Goal: Information Seeking & Learning: Learn about a topic

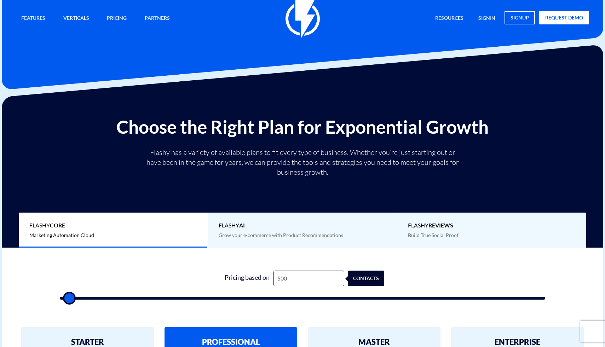
type input "1,000"
type input "1000"
type input "1,500"
type input "1500"
type input "2,500"
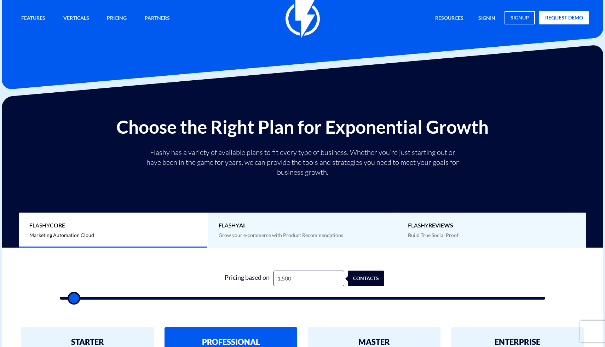
type input "2500"
type input "4,000"
type input "4000"
type input "6,500"
type input "6500"
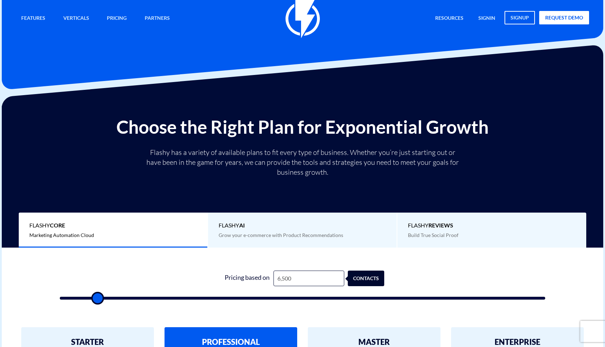
type input "11,500"
type input "11500"
type input "18,500"
type input "18500"
type input "26,000"
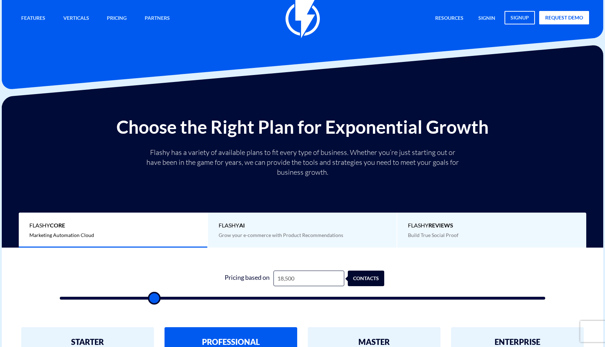
type input "26000"
type input "33,500"
type input "33500"
type input "40,500"
type input "40500"
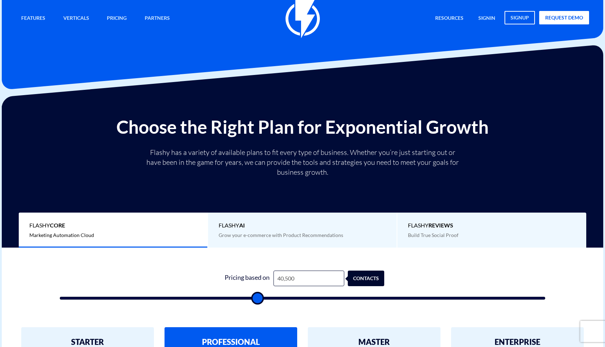
type input "48,500"
type input "48500"
type input "55,500"
type input "55500"
type input "61,500"
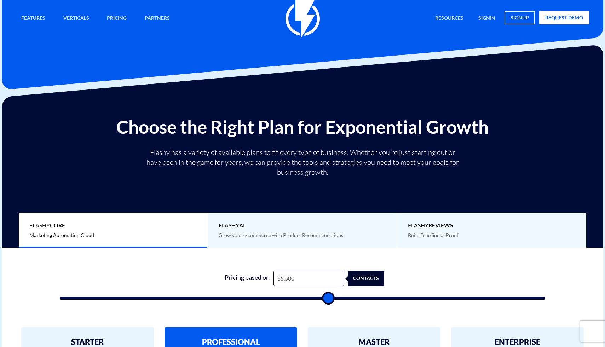
type input "61500"
type input "67,000"
type input "67000"
type input "72,000"
type input "72000"
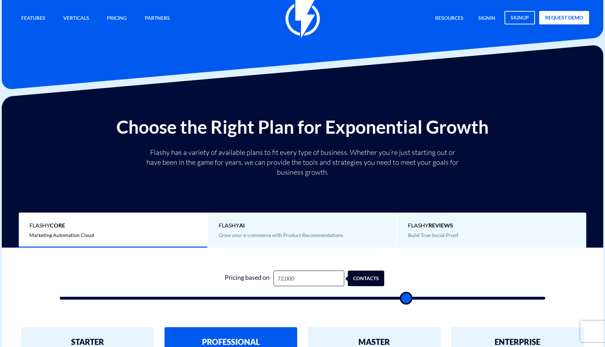
type input "76,000"
type input "76000"
type input "79,500"
type input "79500"
type input "83,000"
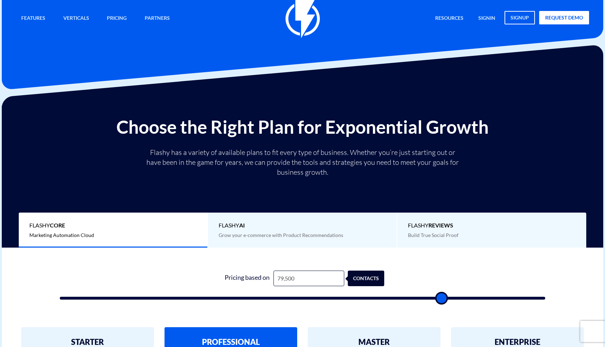
type input "83000"
type input "86,000"
type input "86000"
type input "88,500"
type input "88500"
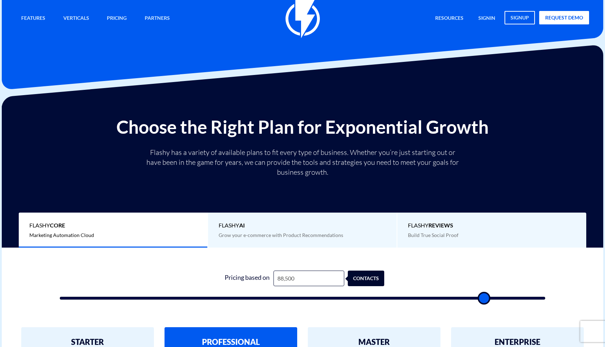
type input "90,500"
type input "90500"
type input "92,500"
type input "92500"
type input "94,500"
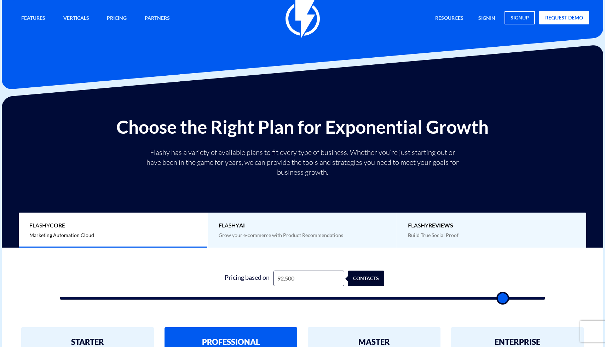
type input "94500"
type input "96,000"
type input "96000"
type input "97,000"
type input "97000"
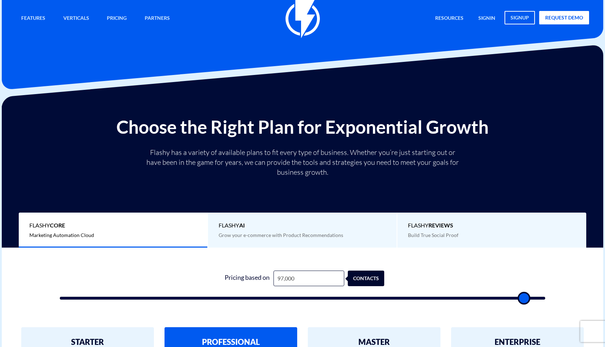
type input "97,500"
type input "97500"
type input "98,000"
drag, startPoint x: 70, startPoint y: 298, endPoint x: 529, endPoint y: 342, distance: 461.3
type input "98000"
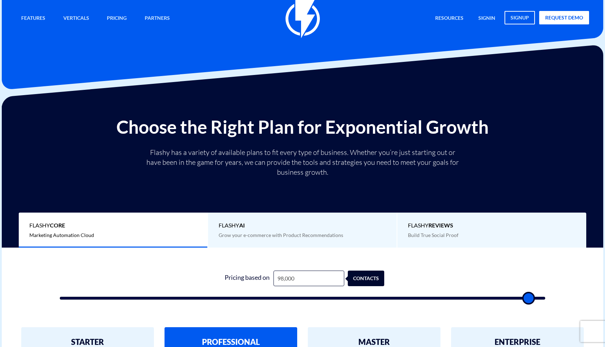
click at [529, 300] on input "range" at bounding box center [303, 298] width 486 height 3
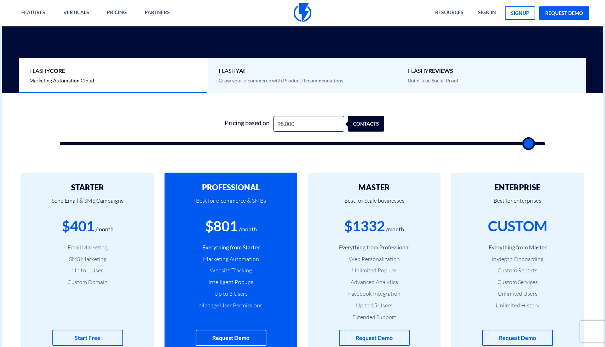
scroll to position [149, 0]
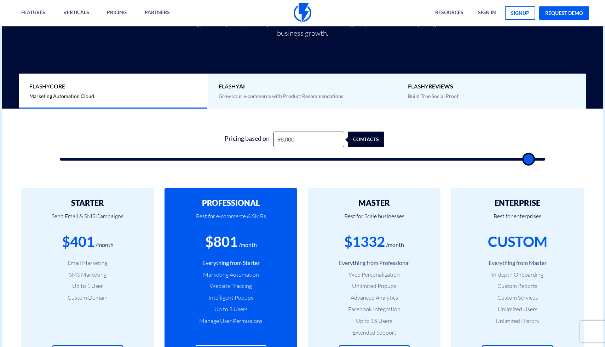
type input "99,000"
type input "99000"
type input "99,500"
type input "99500"
type input "100,000"
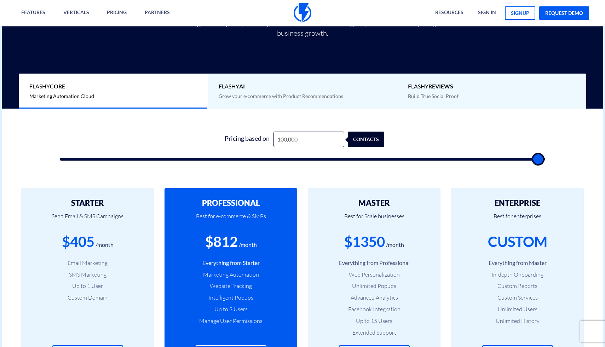
type input "100000"
drag, startPoint x: 533, startPoint y: 157, endPoint x: 559, endPoint y: 156, distance: 26.2
click at [559, 156] on div "1 Pricing based on 100,000 contacts" at bounding box center [302, 142] width 612 height 66
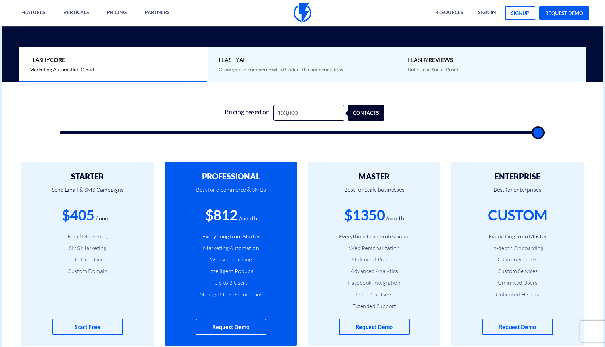
scroll to position [193, 0]
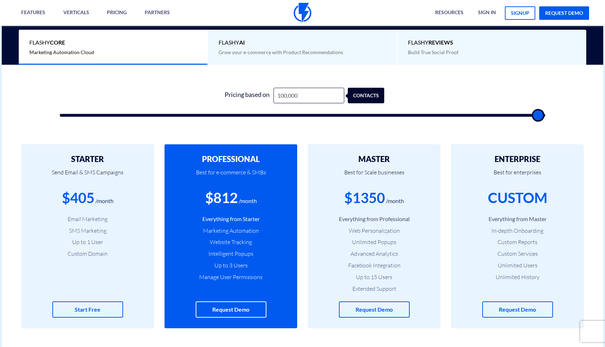
type input "99,500"
type input "99500"
type input "99,000"
type input "99000"
type input "98,500"
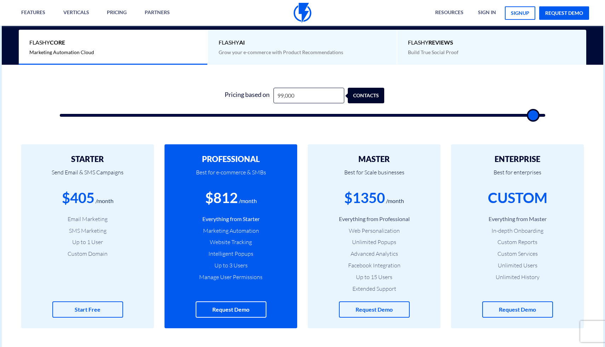
type input "98500"
type input "98,000"
type input "98000"
type input "97,500"
type input "97500"
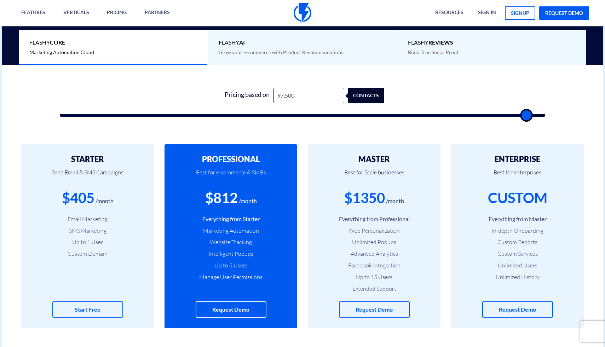
type input "97,000"
type input "97000"
type input "96,500"
type input "96500"
type input "96,000"
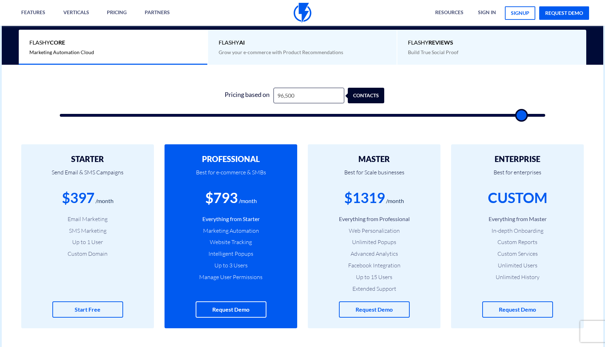
type input "96000"
type input "95,500"
type input "95500"
type input "95,000"
type input "95000"
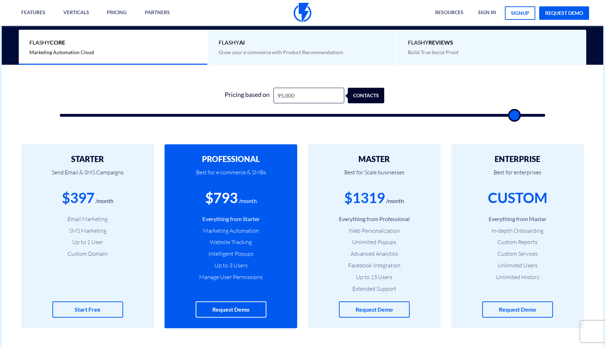
type input "94,500"
type input "94500"
type input "94,000"
type input "94000"
type input "93,500"
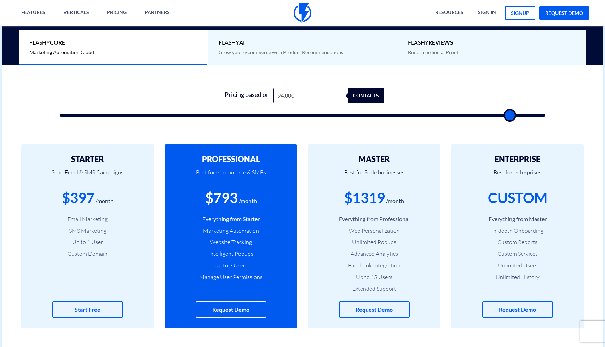
type input "93500"
type input "93,000"
type input "93000"
type input "92,500"
type input "92500"
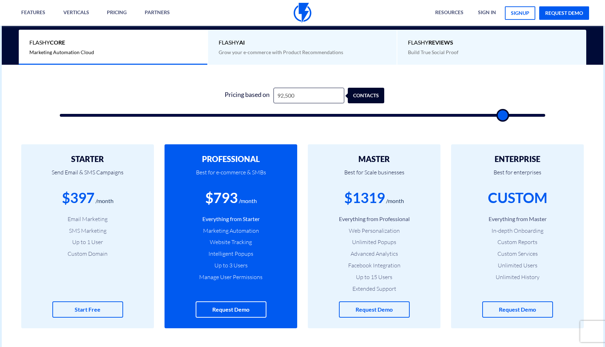
type input "92,000"
type input "92000"
type input "91,500"
type input "91500"
type input "91,000"
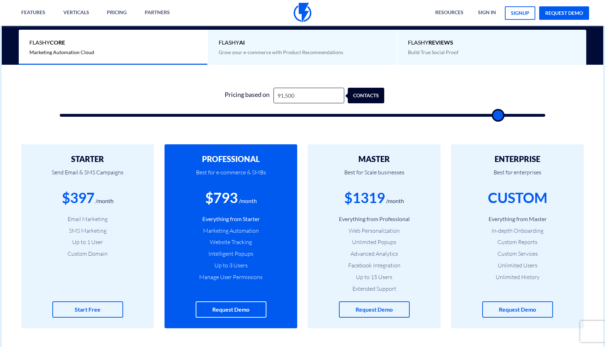
type input "91000"
type input "90,500"
type input "90500"
type input "90,000"
type input "90000"
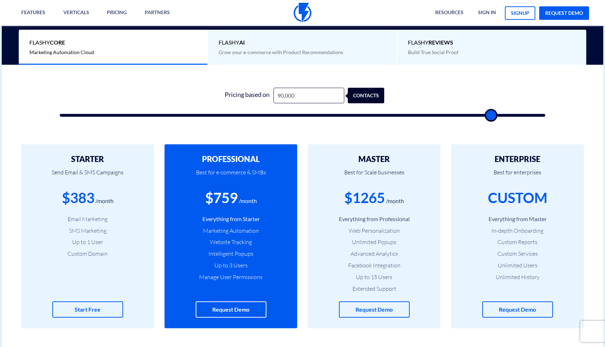
type input "89,500"
type input "89500"
type input "89,000"
type input "89000"
type input "88,500"
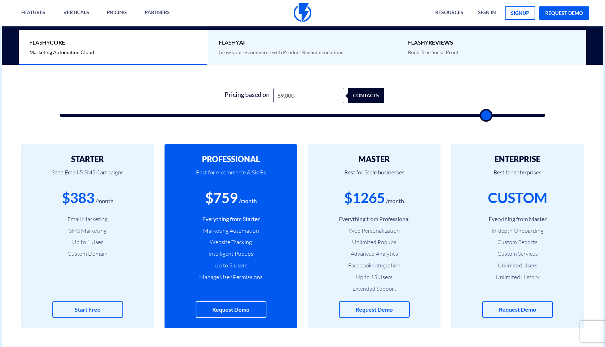
type input "88500"
type input "88,000"
type input "88000"
type input "87,500"
type input "87500"
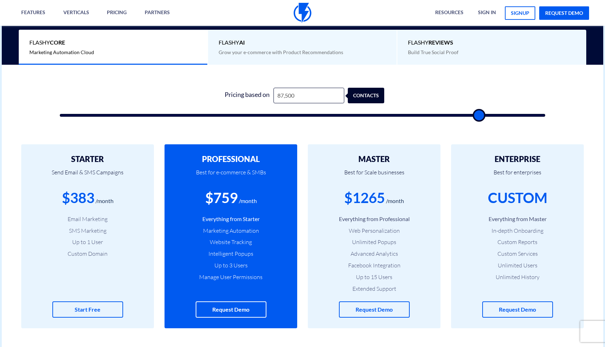
type input "87,000"
type input "87000"
type input "86,500"
type input "86500"
type input "86,000"
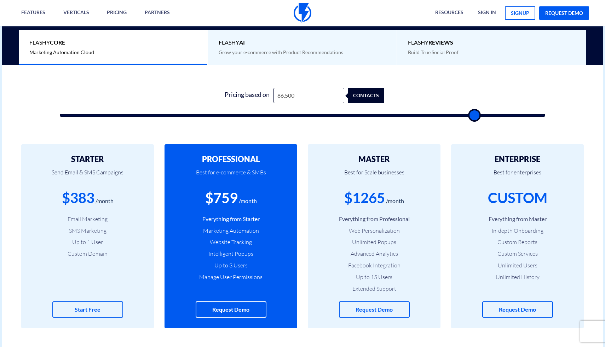
type input "86000"
type input "85,500"
type input "85500"
type input "85,000"
type input "85000"
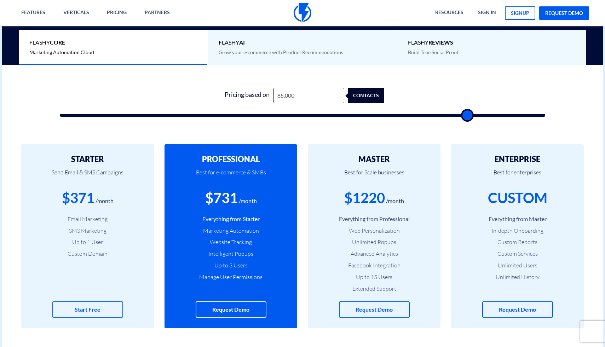
type input "84,500"
type input "84500"
type input "84,000"
type input "84000"
type input "83,500"
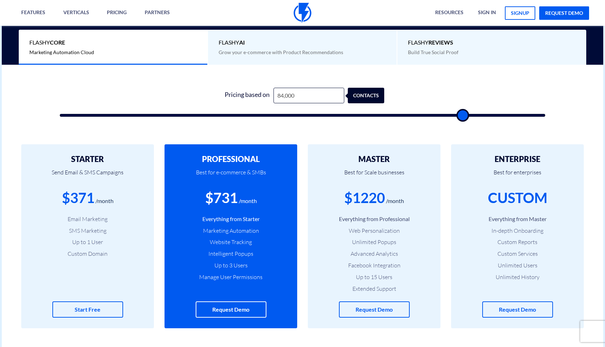
type input "83500"
type input "83,000"
type input "83000"
type input "82,500"
type input "82500"
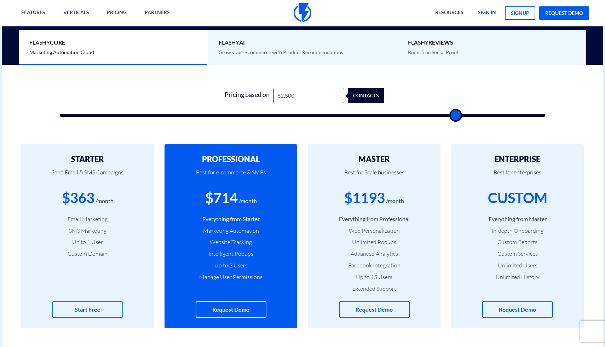
type input "82,000"
type input "82000"
type input "81,500"
type input "81500"
type input "81,000"
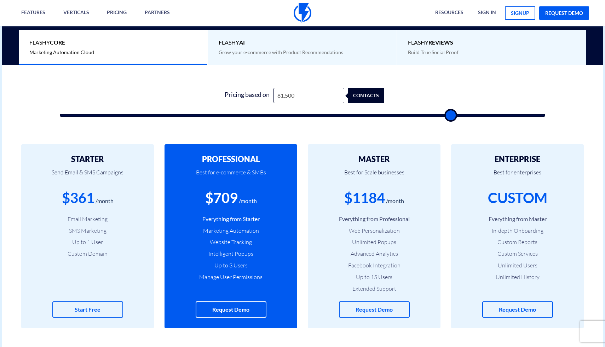
type input "81000"
type input "80,500"
drag, startPoint x: 541, startPoint y: 113, endPoint x: 446, endPoint y: 108, distance: 95.4
type input "80500"
click at [446, 114] on input "range" at bounding box center [303, 115] width 486 height 3
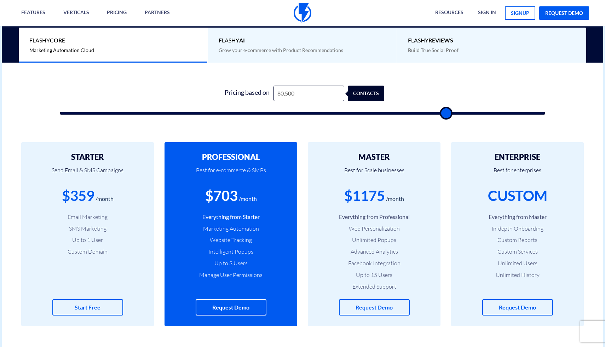
scroll to position [196, 0]
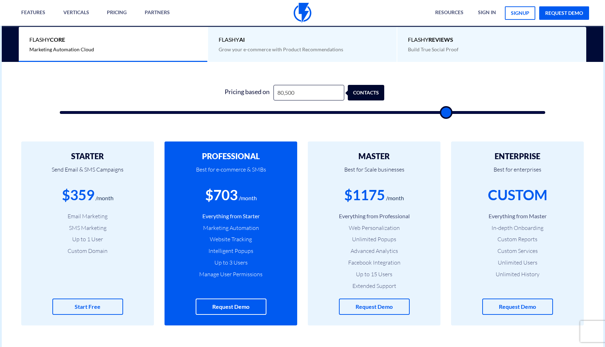
type input "80,000"
type input "80000"
type input "79,500"
type input "79500"
type input "79,000"
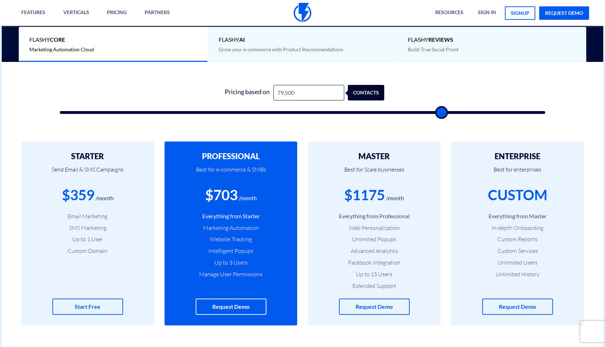
type input "79000"
type input "78,500"
type input "78500"
type input "78,000"
type input "78000"
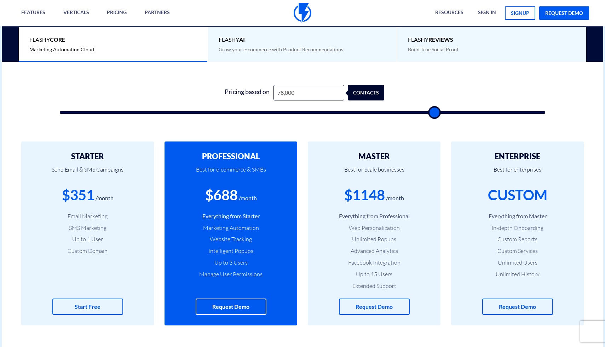
type input "77,500"
type input "77500"
type input "77,000"
type input "77000"
type input "76,500"
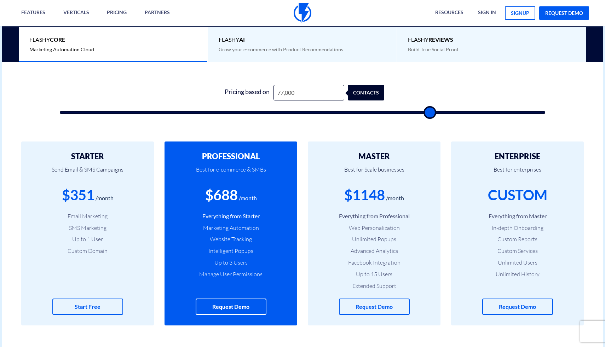
type input "76500"
type input "76,000"
type input "76000"
type input "75,500"
type input "75500"
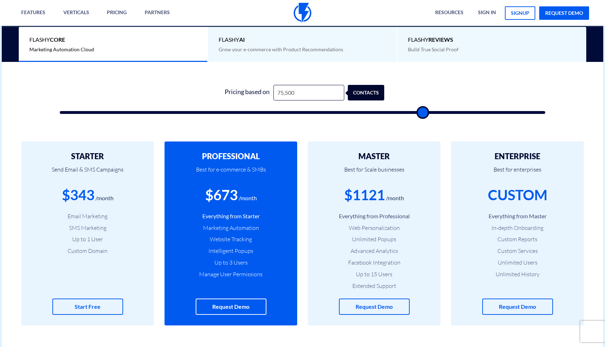
type input "75,000"
type input "75000"
type input "74,500"
type input "74500"
type input "74,000"
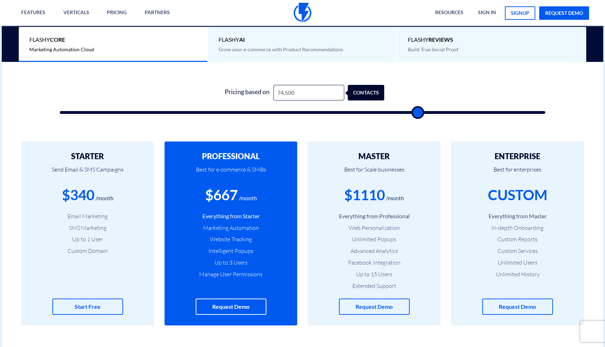
type input "74000"
type input "73,500"
type input "73500"
type input "73,000"
type input "73000"
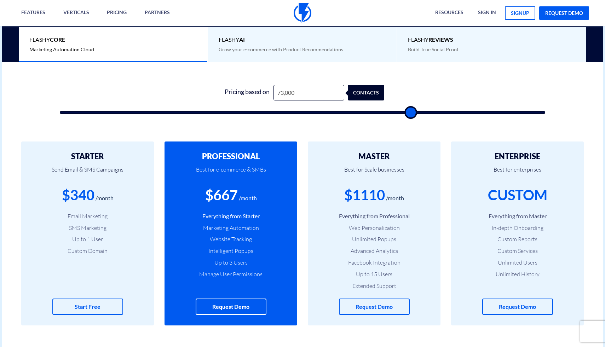
type input "72,500"
type input "72500"
type input "72,000"
type input "72000"
type input "71,500"
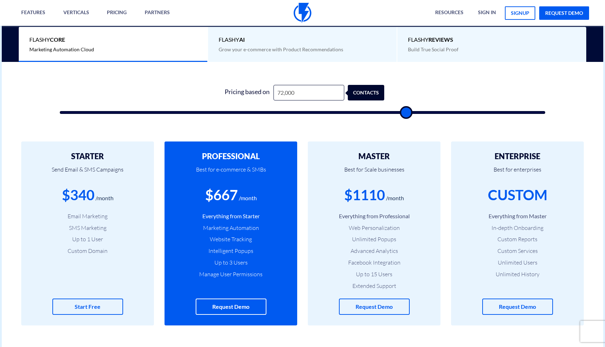
type input "71500"
type input "71,000"
type input "71000"
type input "70,500"
type input "70500"
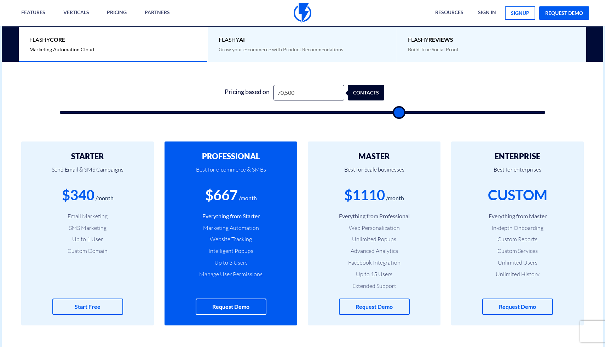
type input "70,000"
type input "70000"
type input "69,500"
type input "69500"
type input "70,000"
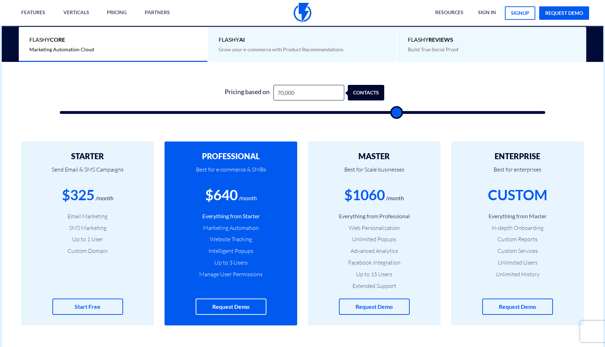
drag, startPoint x: 444, startPoint y: 110, endPoint x: 396, endPoint y: 113, distance: 48.2
type input "70000"
click at [396, 113] on input "range" at bounding box center [303, 112] width 486 height 3
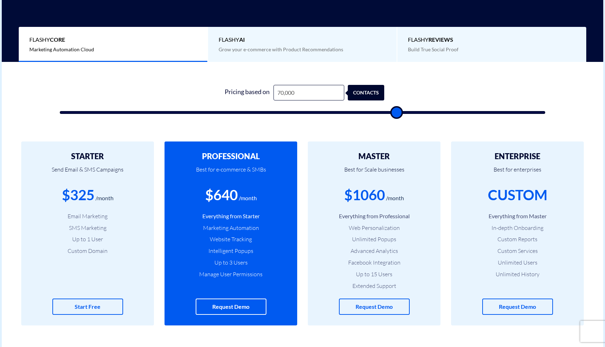
scroll to position [0, 0]
